Goal: Task Accomplishment & Management: Use online tool/utility

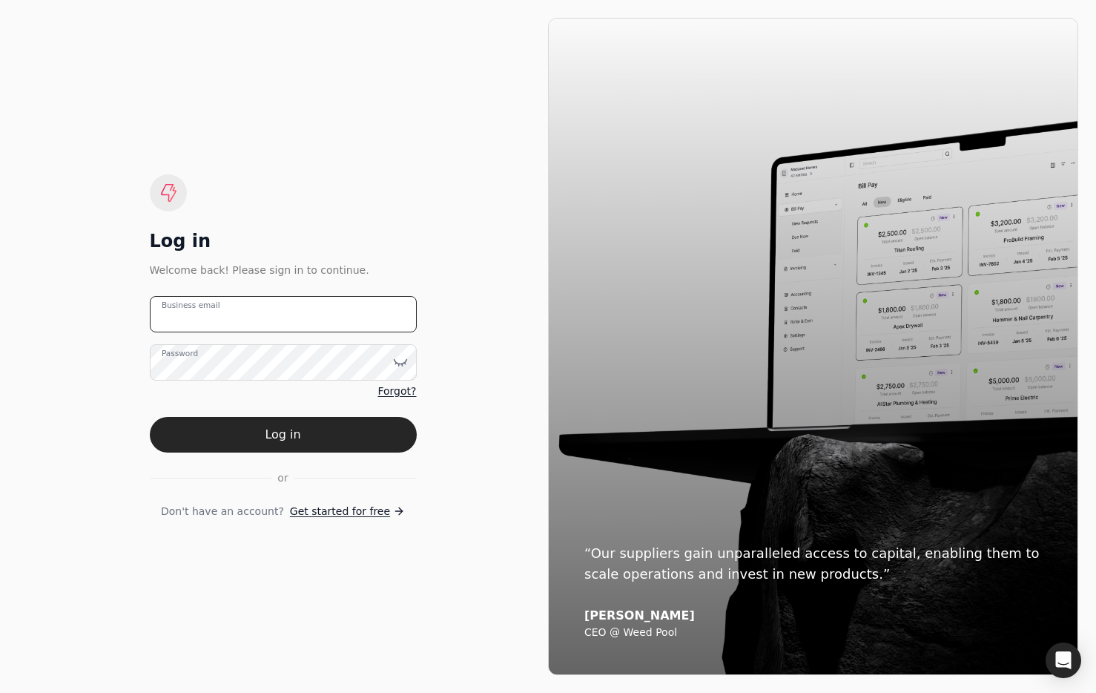
click at [280, 306] on email "Business email" at bounding box center [283, 314] width 267 height 36
type email "[EMAIL_ADDRESS][DOMAIN_NAME]"
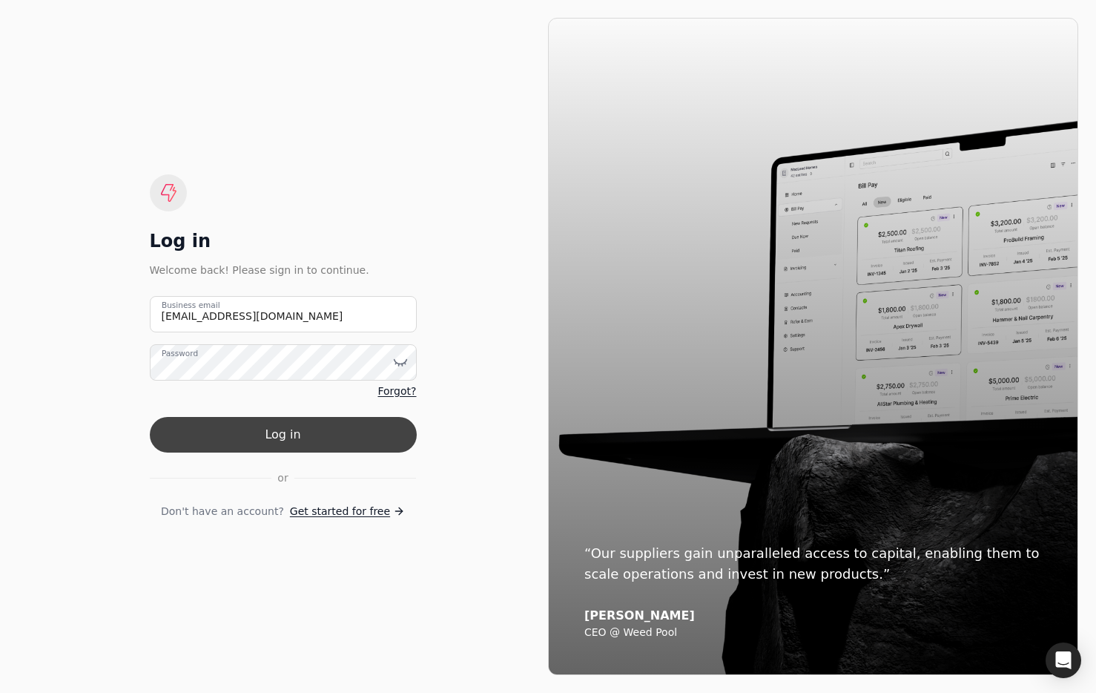
click at [337, 435] on button "Log in" at bounding box center [283, 435] width 267 height 36
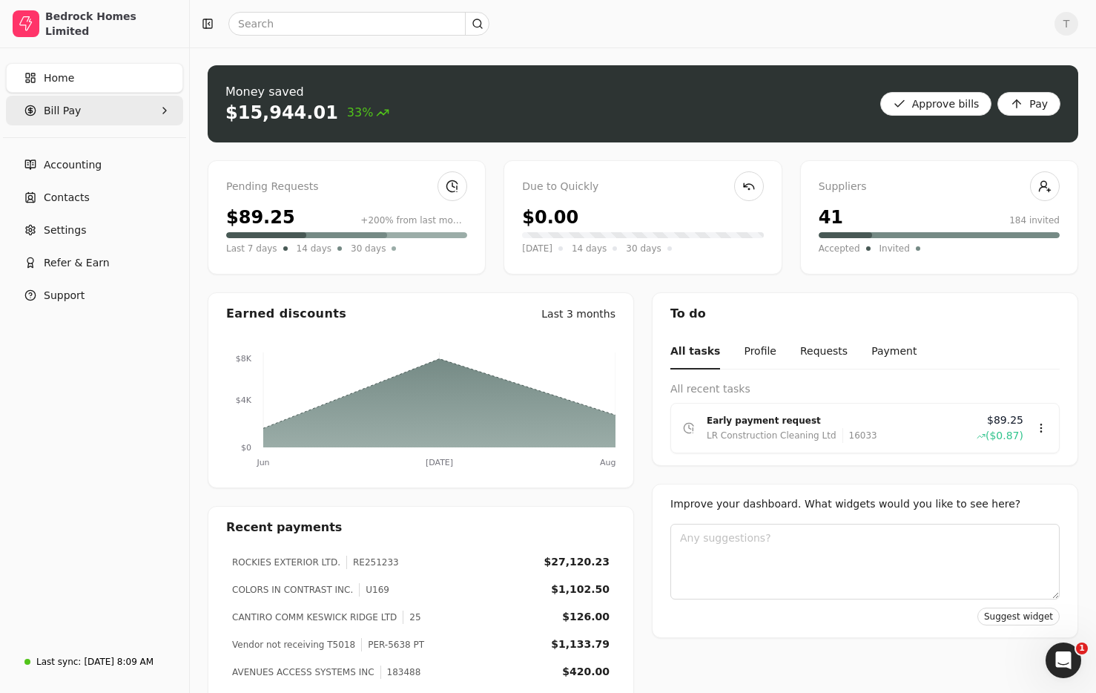
click at [89, 103] on Pay "Bill Pay" at bounding box center [94, 111] width 177 height 30
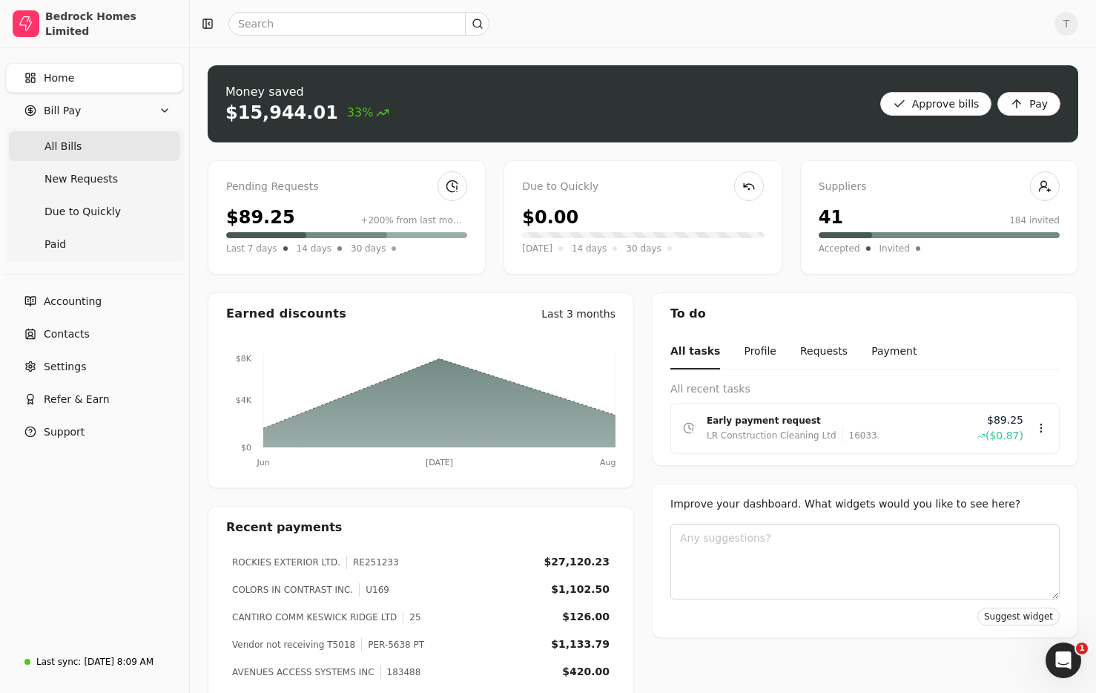
click at [86, 146] on Bills "All Bills" at bounding box center [94, 146] width 171 height 30
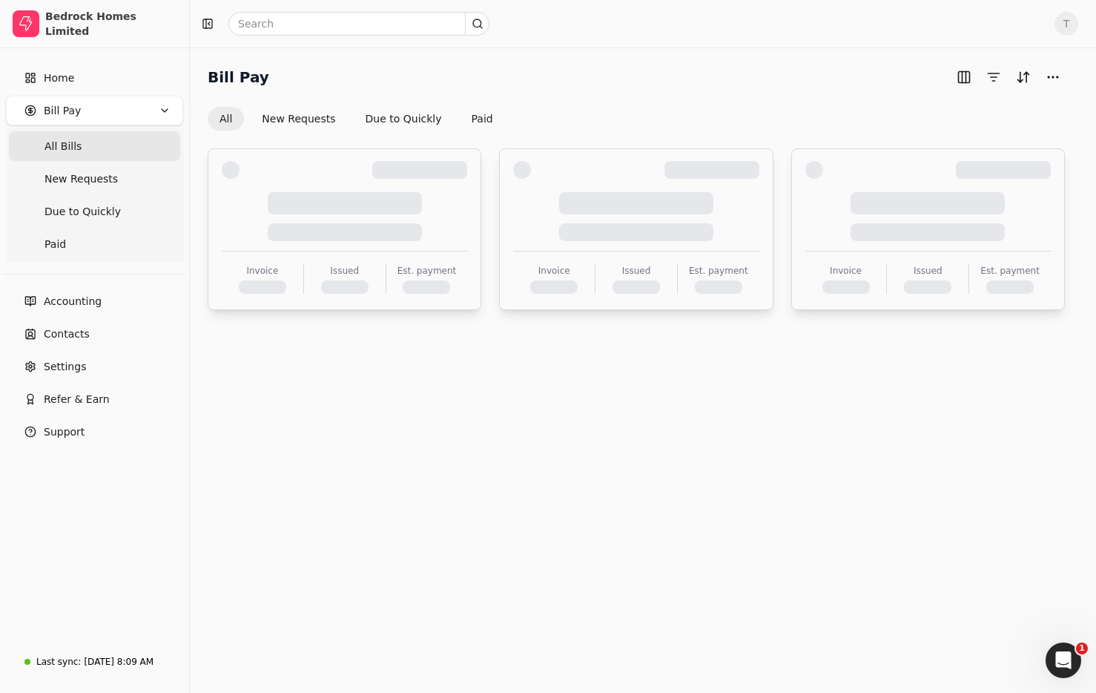
click at [543, 94] on div "Bill Pay All New Requests Due to Quickly Paid" at bounding box center [636, 97] width 857 height 65
click at [601, 110] on div "All New Requests Due to Quickly Paid" at bounding box center [636, 119] width 857 height 24
